Goal: Find specific page/section: Find specific page/section

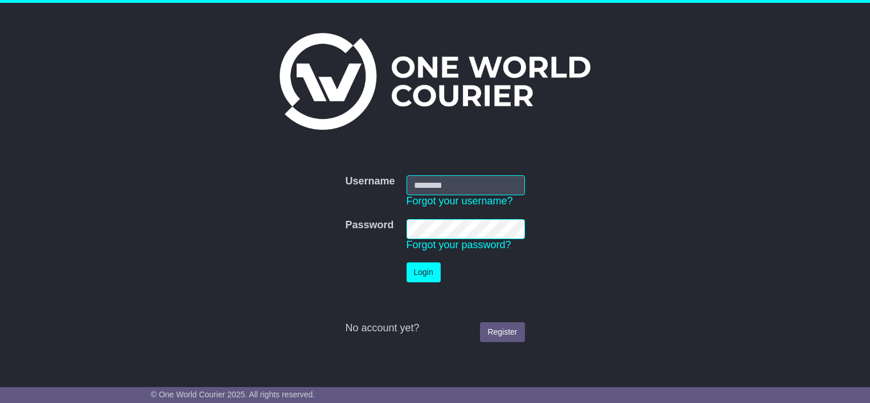
type input "**********"
click at [421, 270] on button "Login" at bounding box center [424, 272] width 34 height 20
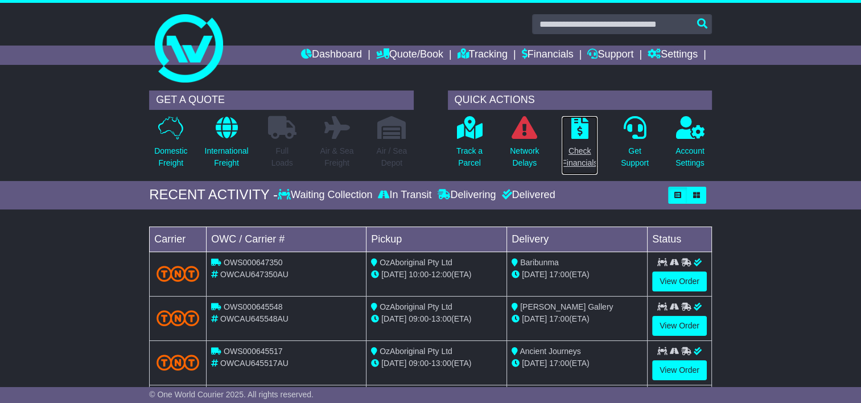
click at [577, 132] on icon at bounding box center [580, 127] width 17 height 23
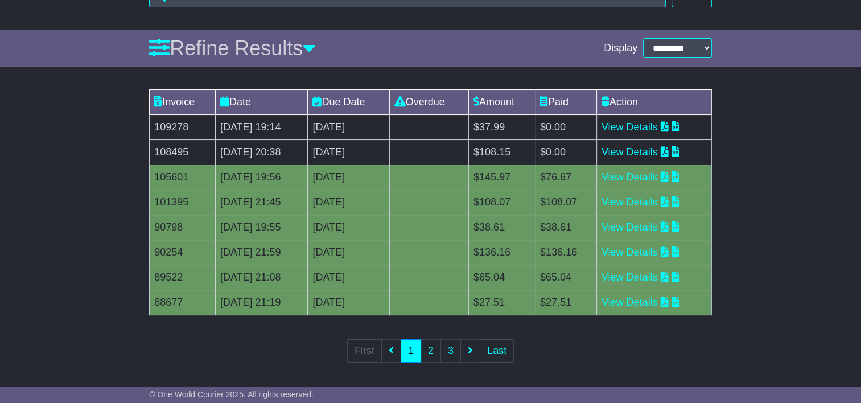
scroll to position [146, 0]
click at [669, 150] on icon at bounding box center [665, 151] width 8 height 10
click at [669, 126] on icon at bounding box center [665, 126] width 8 height 10
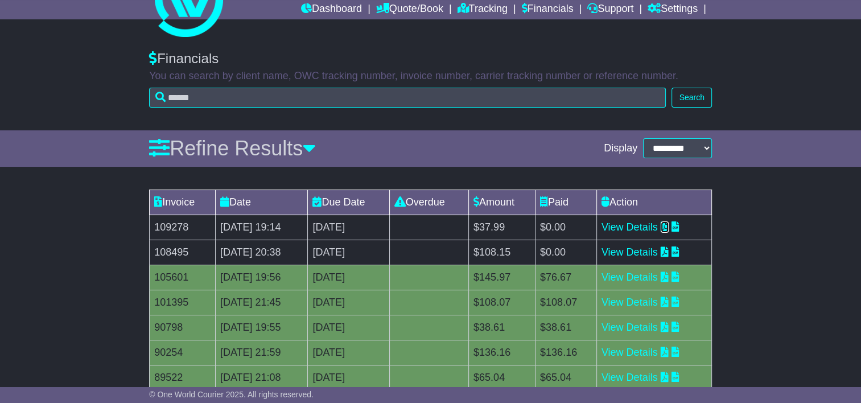
scroll to position [114, 0]
